Goal: Check status: Check status

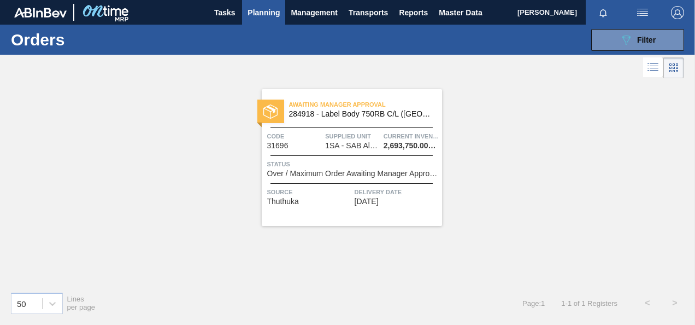
click at [346, 136] on span "Supplied Unit" at bounding box center [353, 136] width 56 height 11
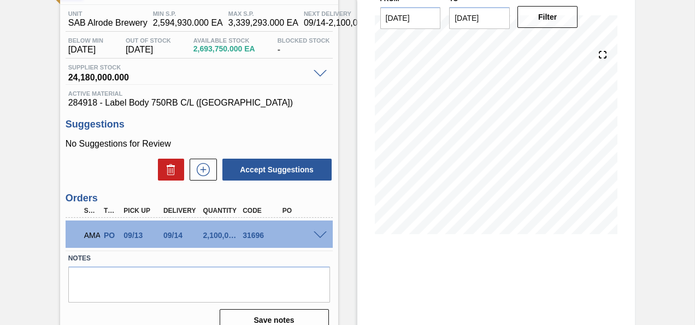
scroll to position [87, 0]
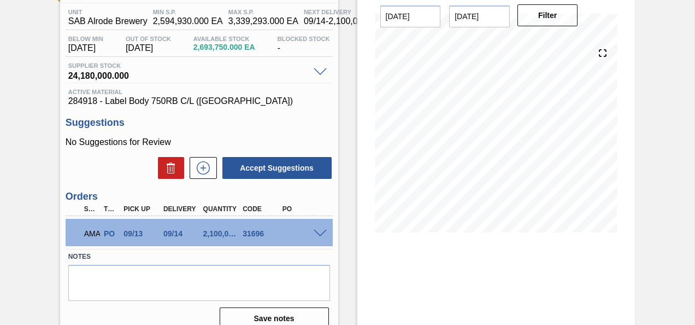
click at [319, 235] on span at bounding box center [320, 233] width 13 height 8
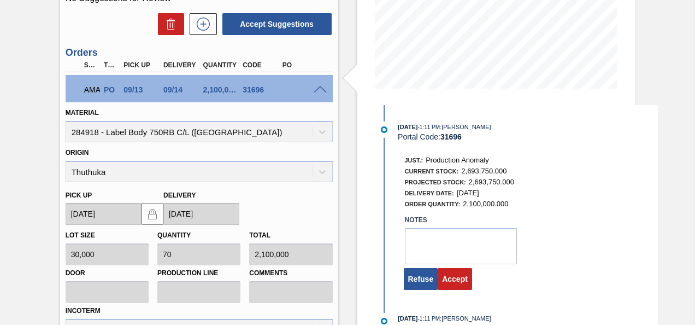
scroll to position [240, 0]
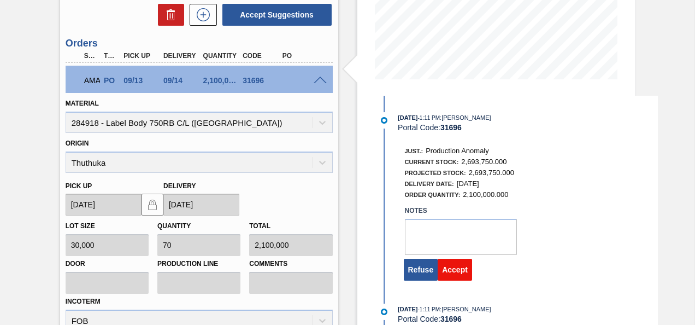
click at [443, 274] on button "Accept" at bounding box center [455, 269] width 34 height 22
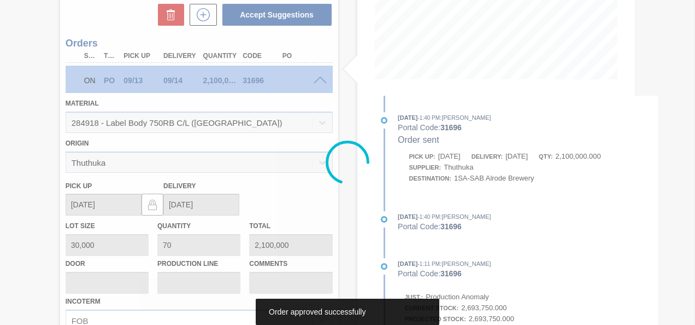
scroll to position [145, 0]
